Goal: Register for event/course

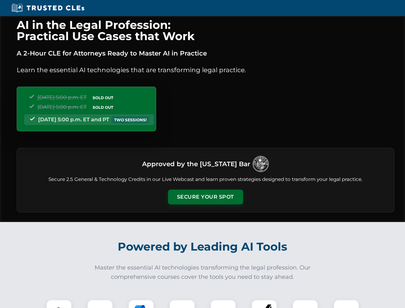
click at [205, 197] on button "Secure Your Spot" at bounding box center [205, 197] width 75 height 15
click at [59, 304] on img at bounding box center [59, 312] width 19 height 19
click at [100, 304] on div at bounding box center [100, 313] width 26 height 26
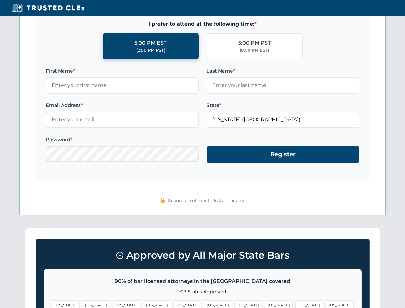
click at [296, 304] on span "[US_STATE]" at bounding box center [310, 304] width 28 height 9
